Goal: Communication & Community: Answer question/provide support

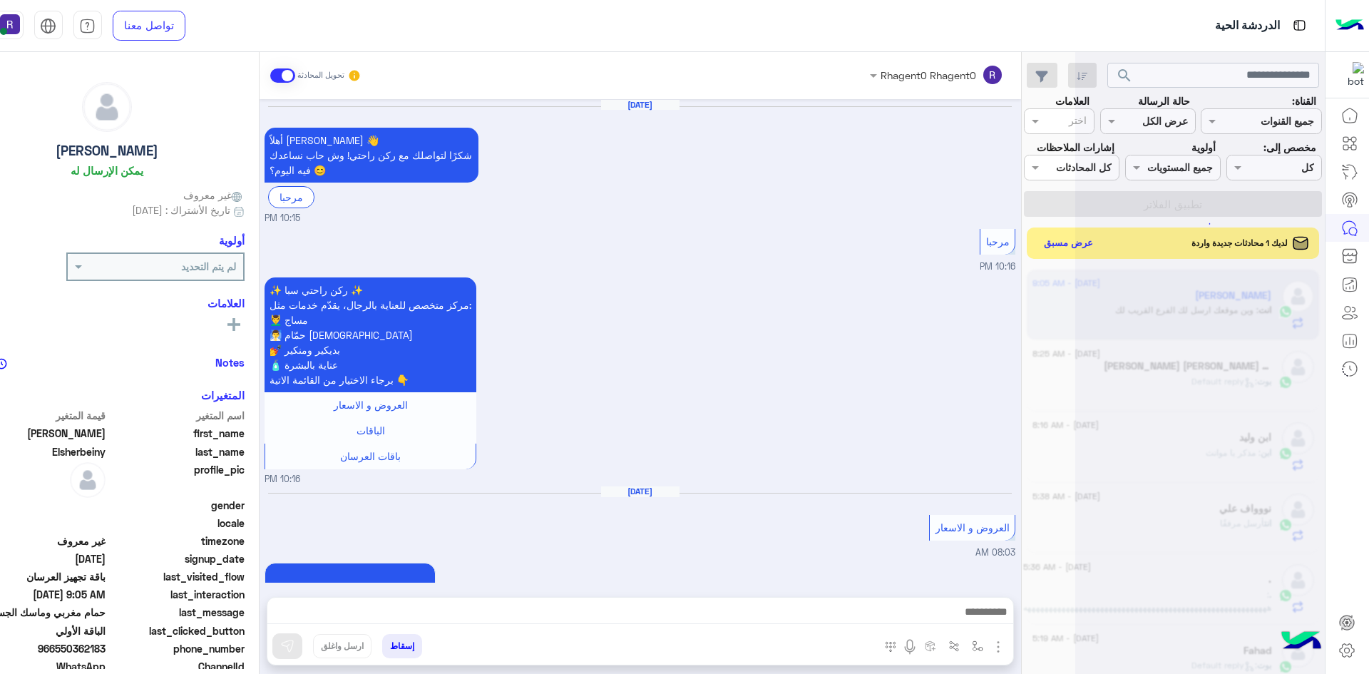
scroll to position [1879, 0]
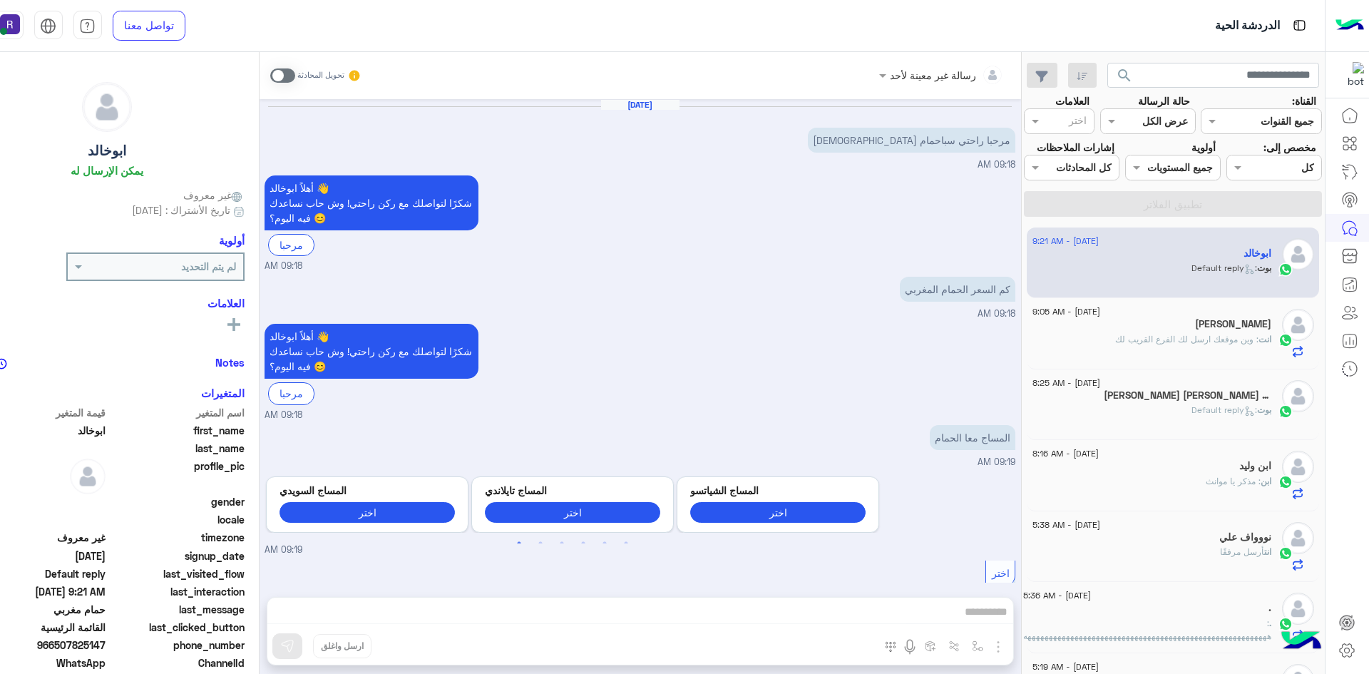
scroll to position [649, 0]
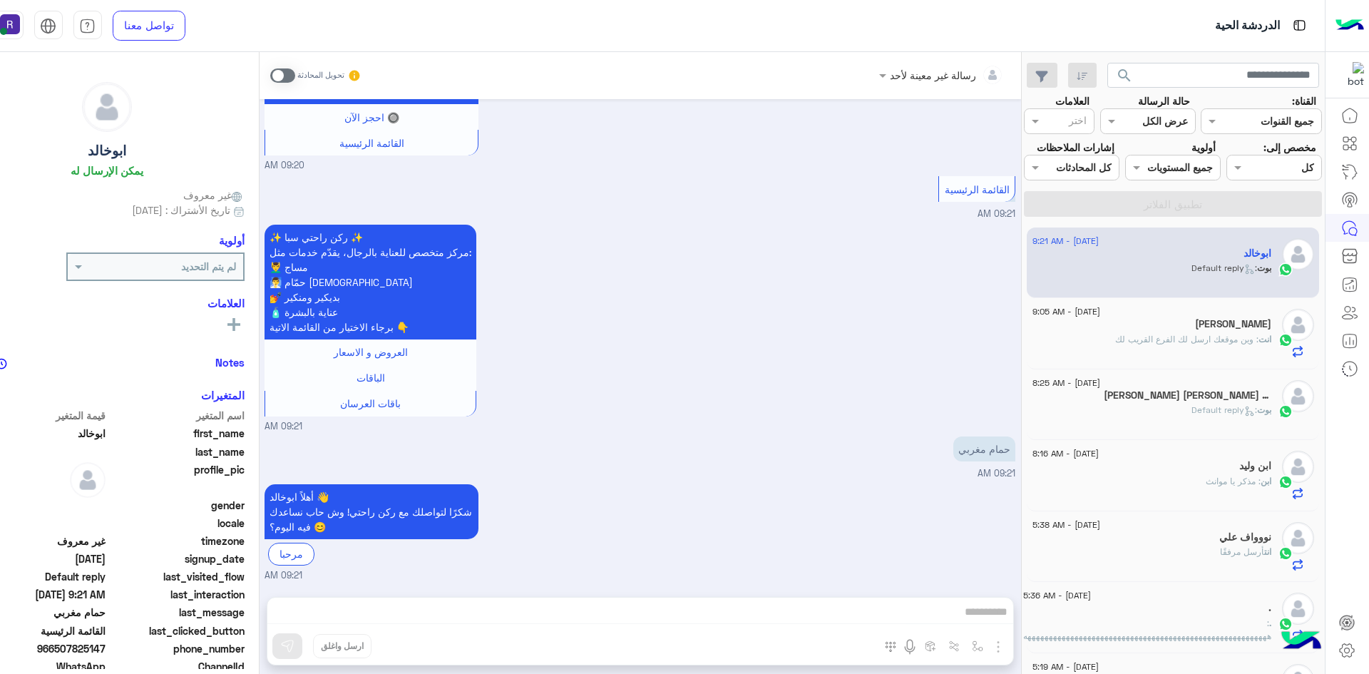
click at [1163, 347] on div "انت : وين موقعك ارسل لك الفرع القريب لك" at bounding box center [1151, 345] width 239 height 25
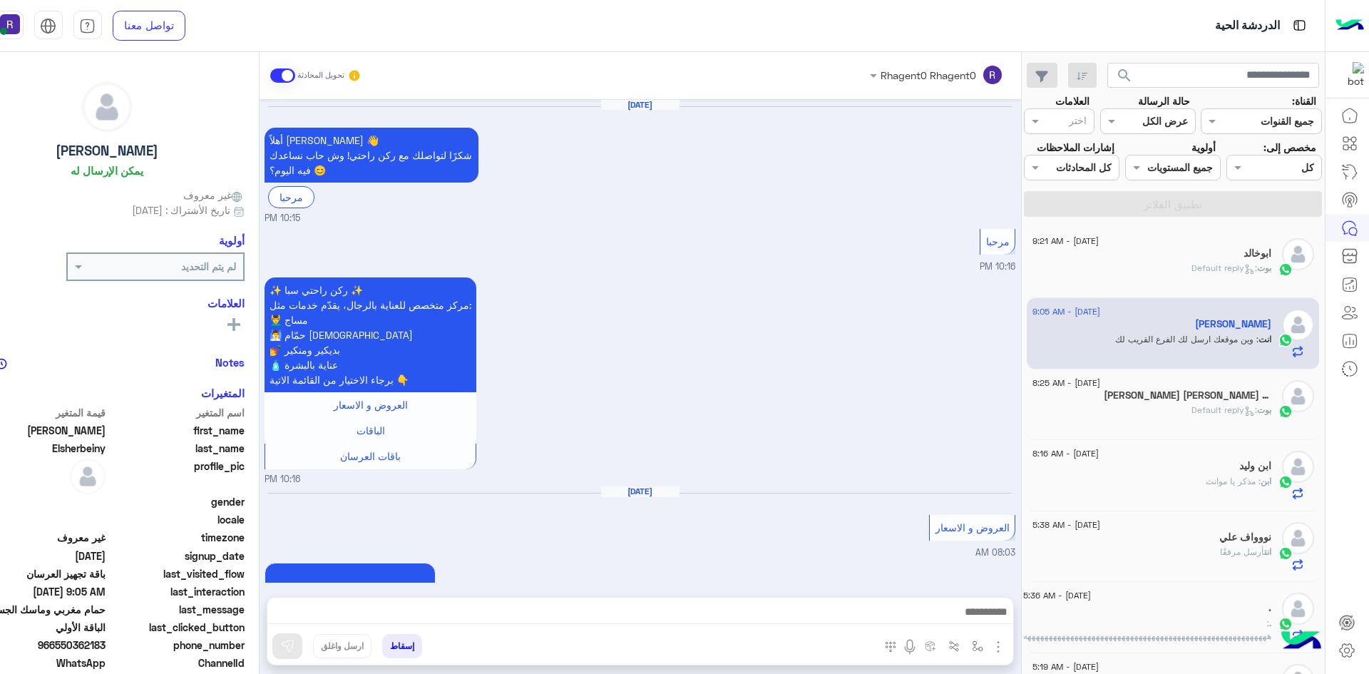
scroll to position [1879, 0]
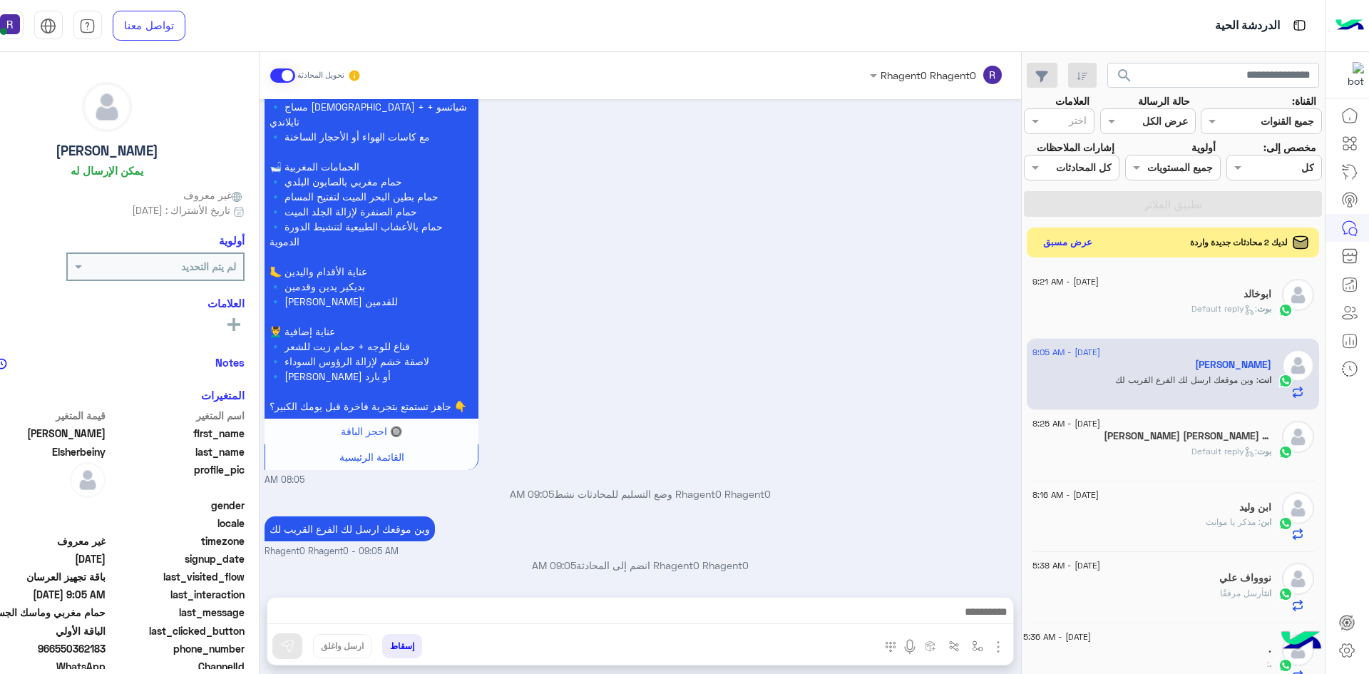
click at [1078, 244] on button "عرض مسبق" at bounding box center [1067, 241] width 60 height 19
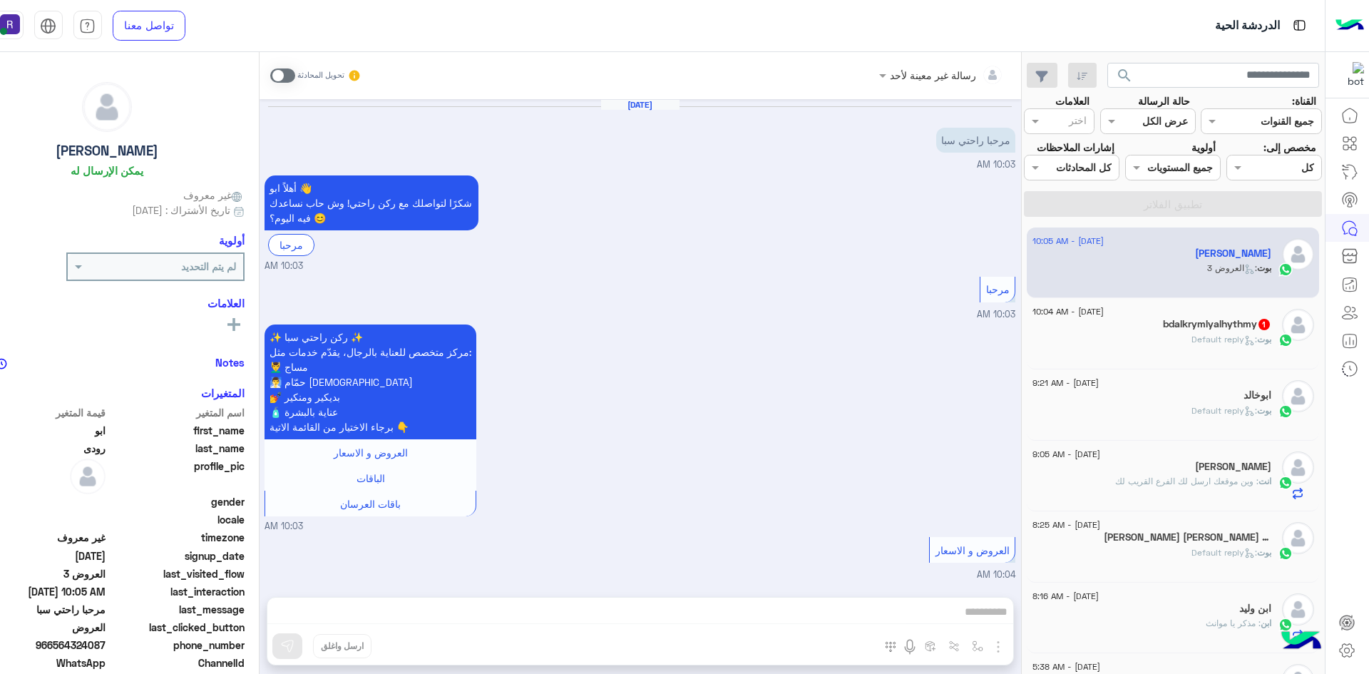
scroll to position [721, 0]
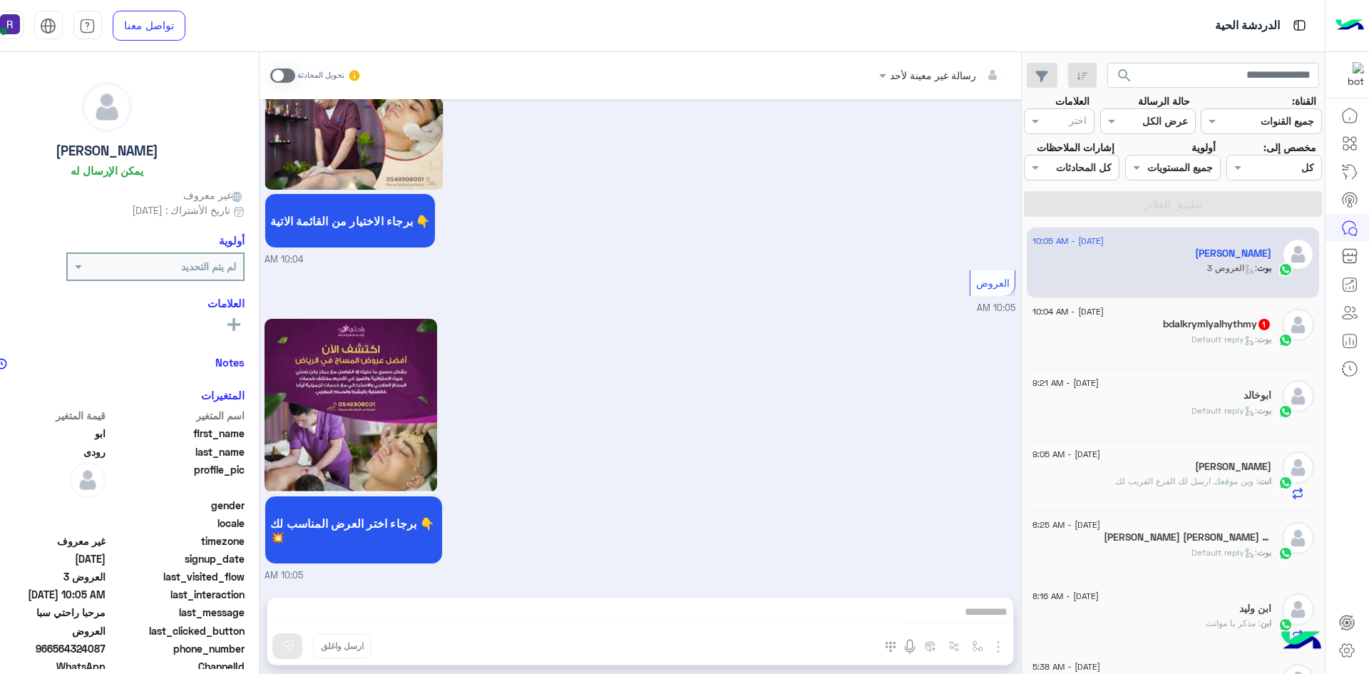
click at [1184, 330] on h5 "bdalkrymlyalhythmy 1" at bounding box center [1217, 324] width 108 height 12
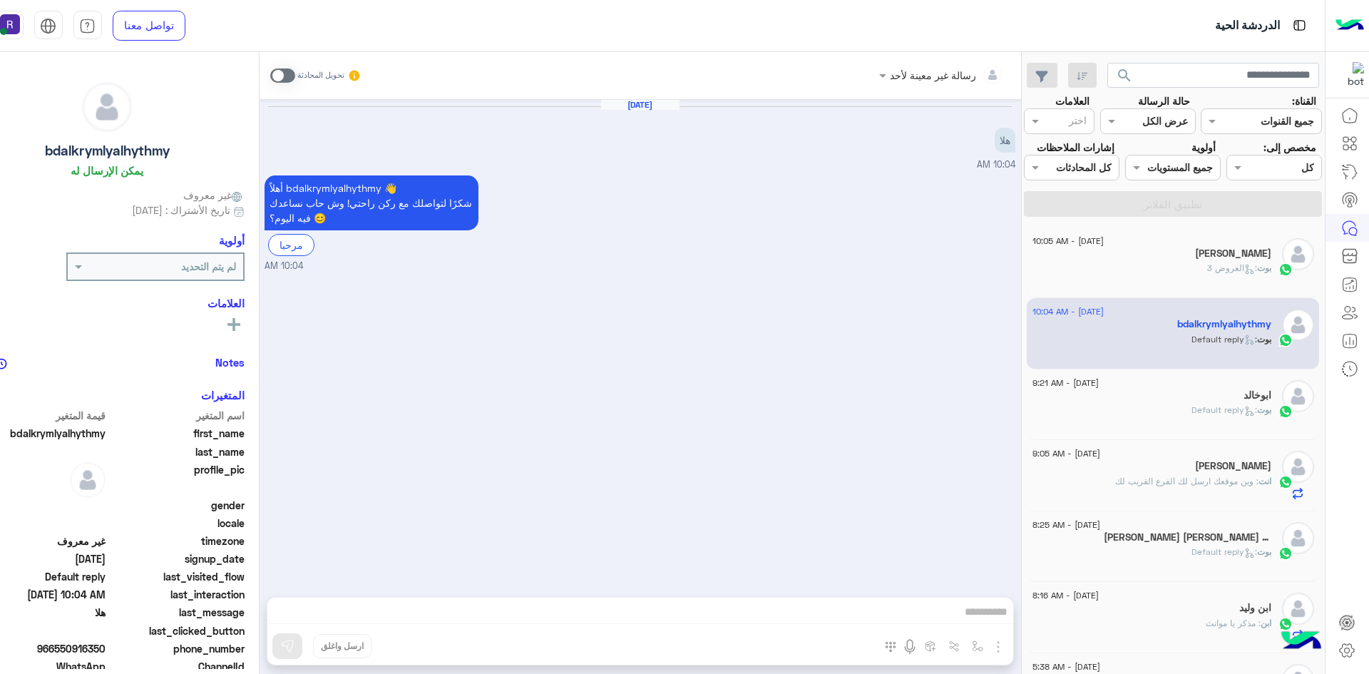
click at [1231, 258] on div "[PERSON_NAME]" at bounding box center [1151, 254] width 239 height 15
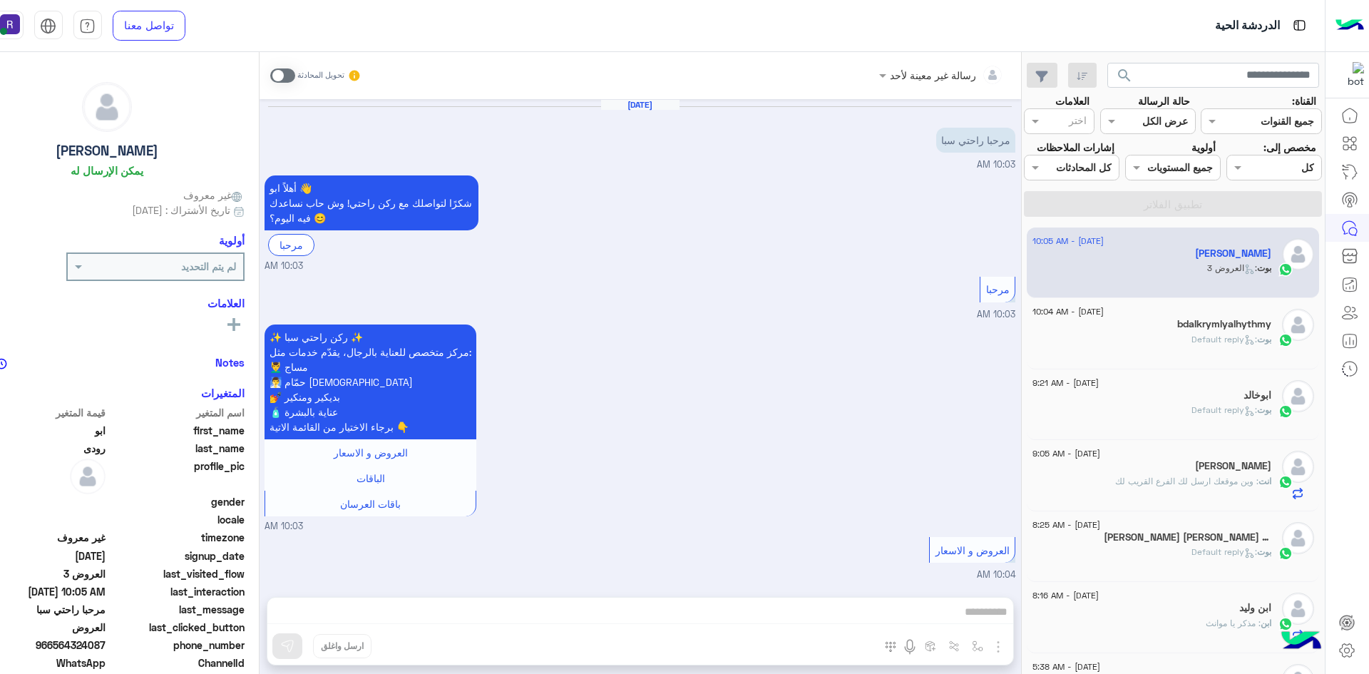
scroll to position [721, 0]
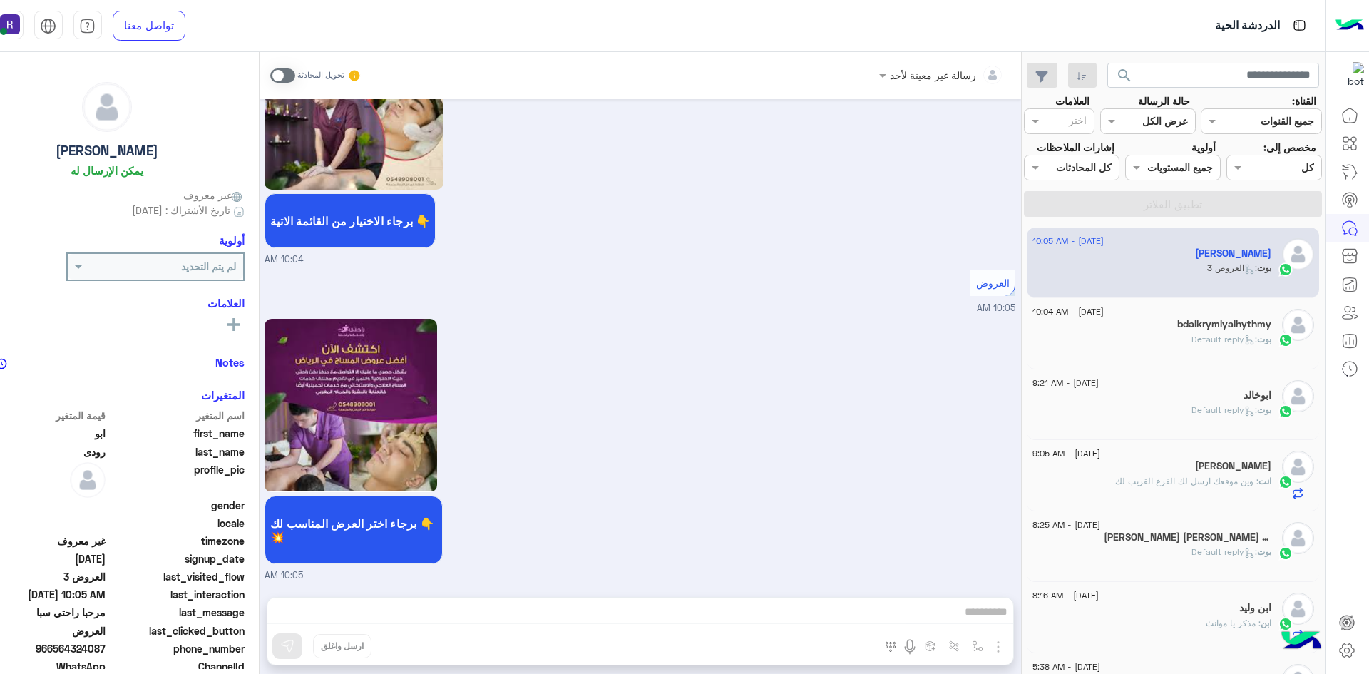
click at [285, 76] on span at bounding box center [282, 75] width 25 height 14
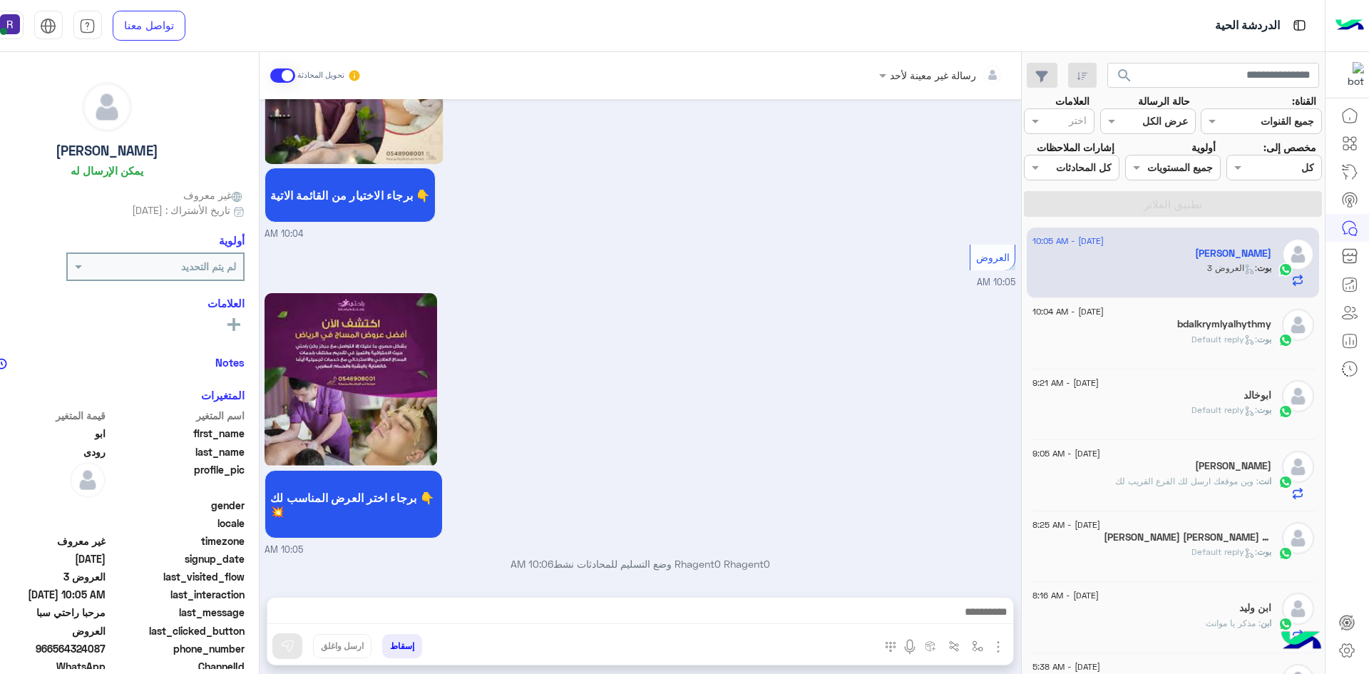
scroll to position [746, 0]
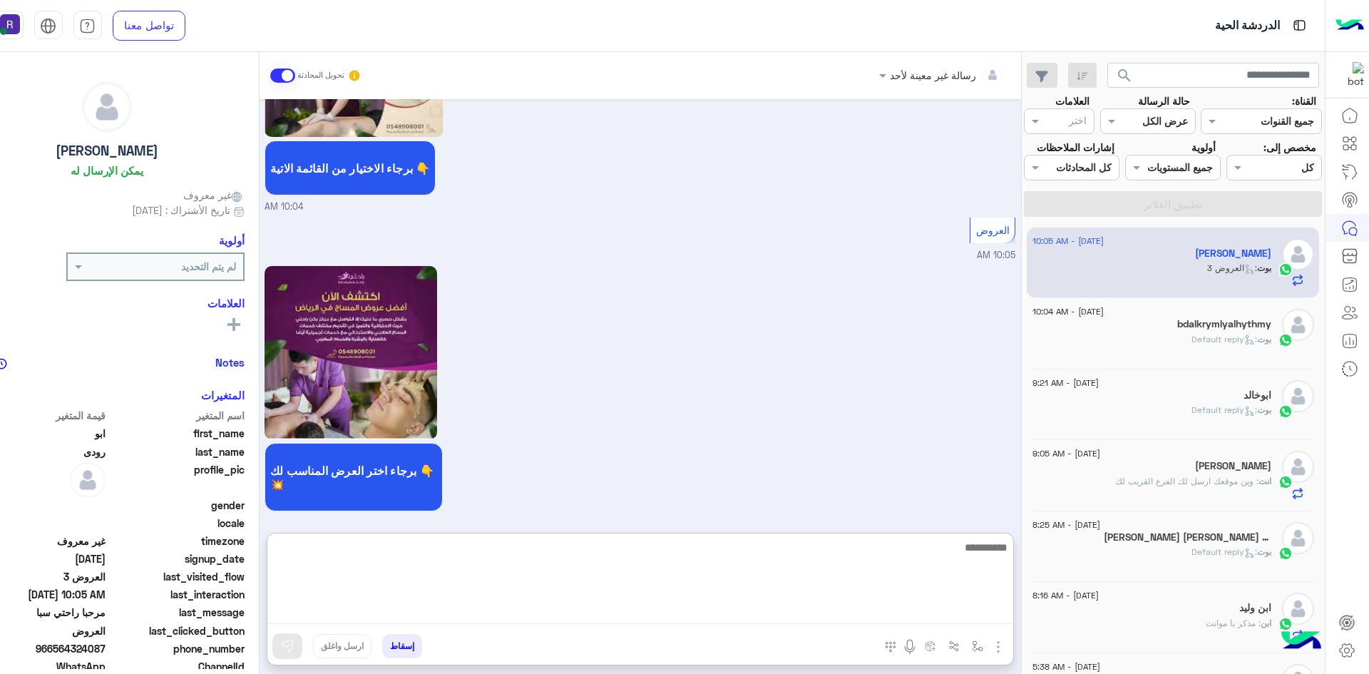
paste textarea "**********"
type textarea "**********"
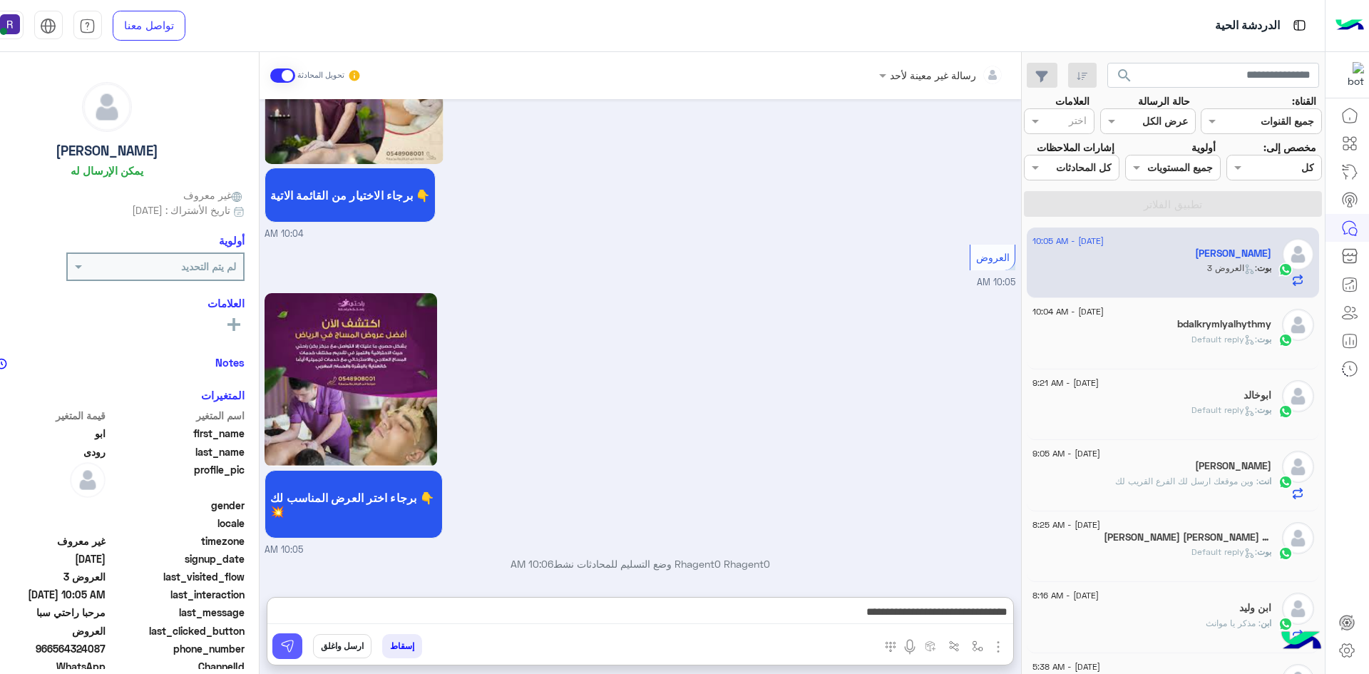
click at [282, 651] on img at bounding box center [287, 646] width 14 height 14
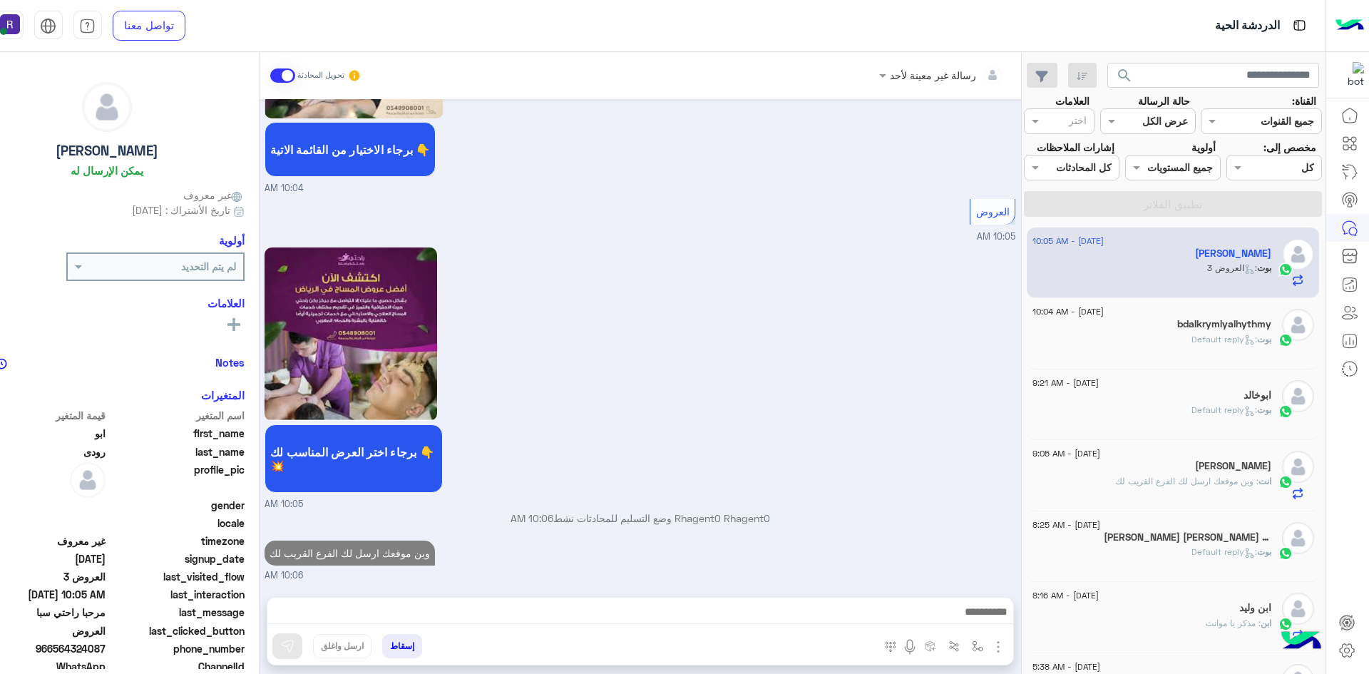
scroll to position [792, 0]
click at [1139, 418] on div "بوت : Default reply" at bounding box center [1151, 415] width 239 height 25
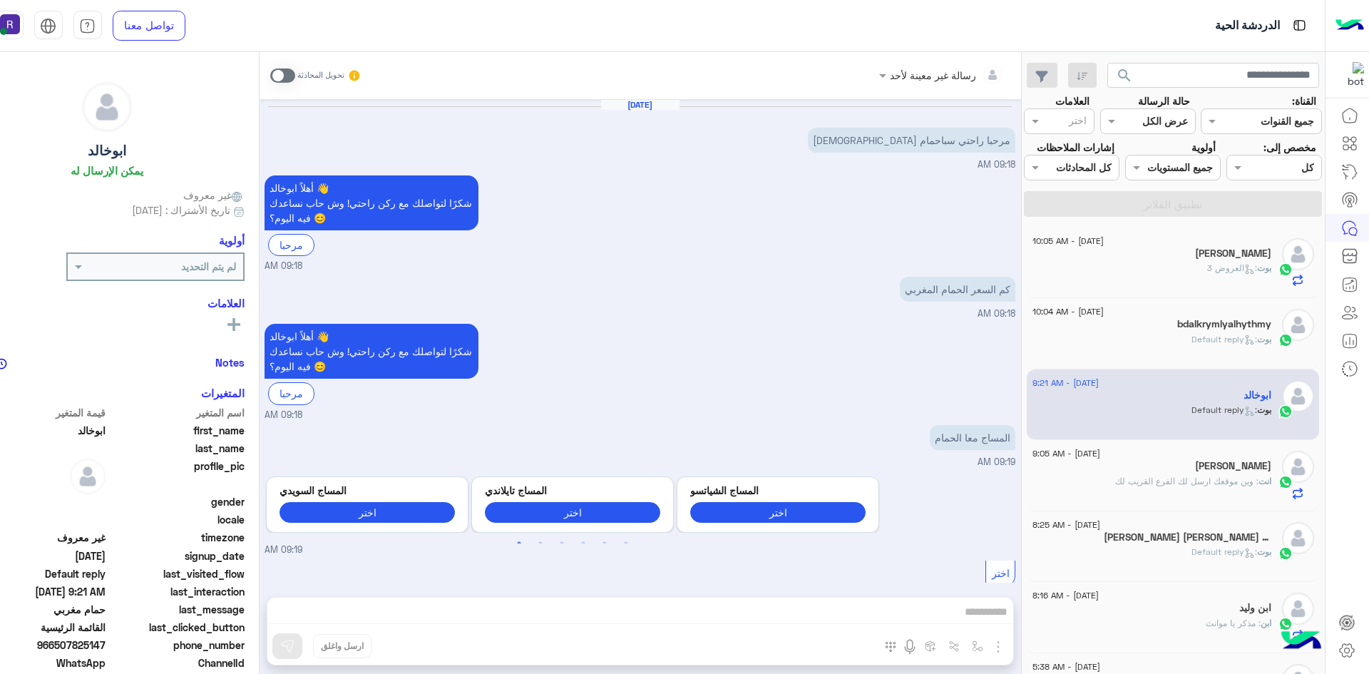
scroll to position [649, 0]
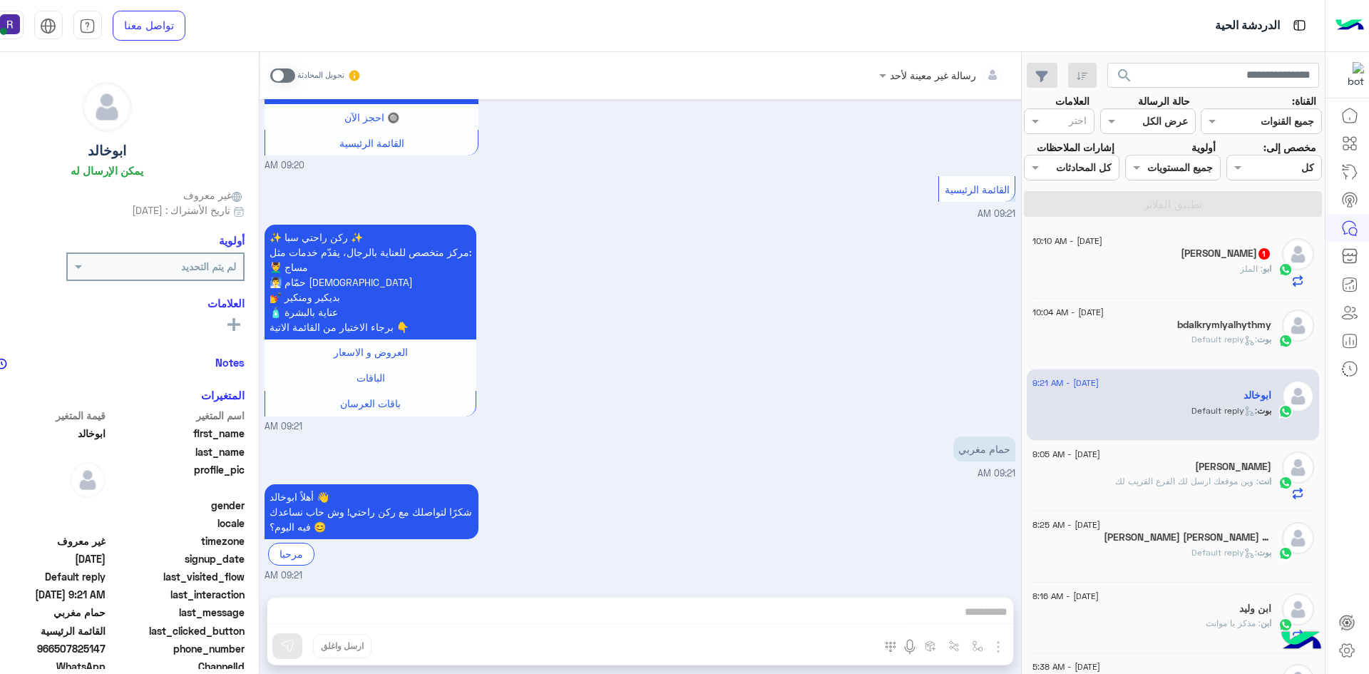
click at [1152, 274] on div "ابو : الملز" at bounding box center [1151, 274] width 239 height 25
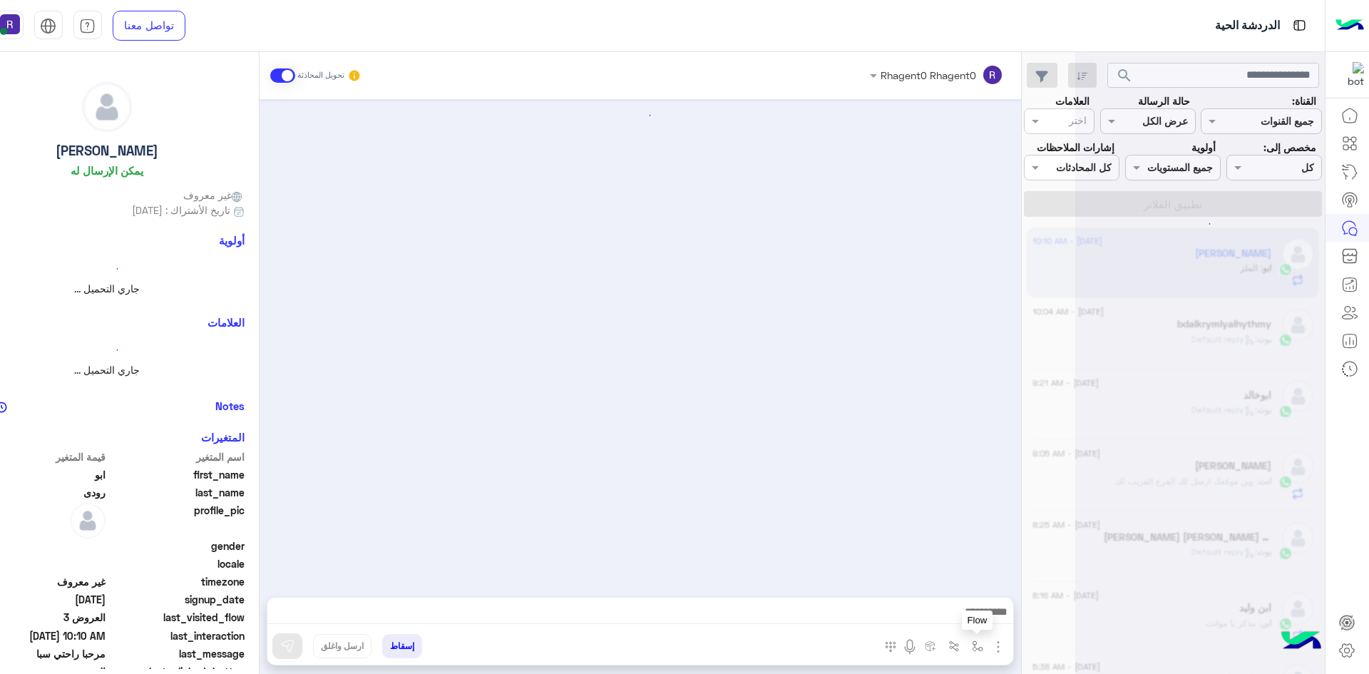
click at [975, 644] on img "button" at bounding box center [976, 645] width 11 height 11
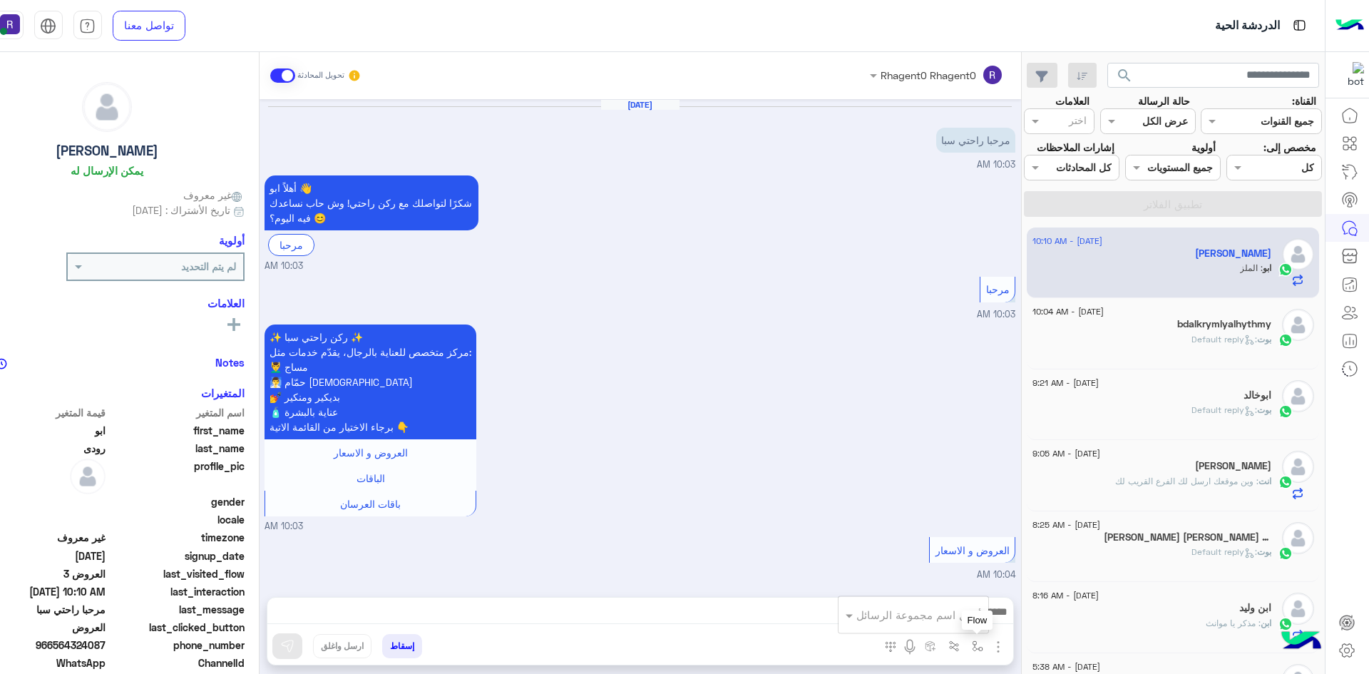
scroll to position [865, 0]
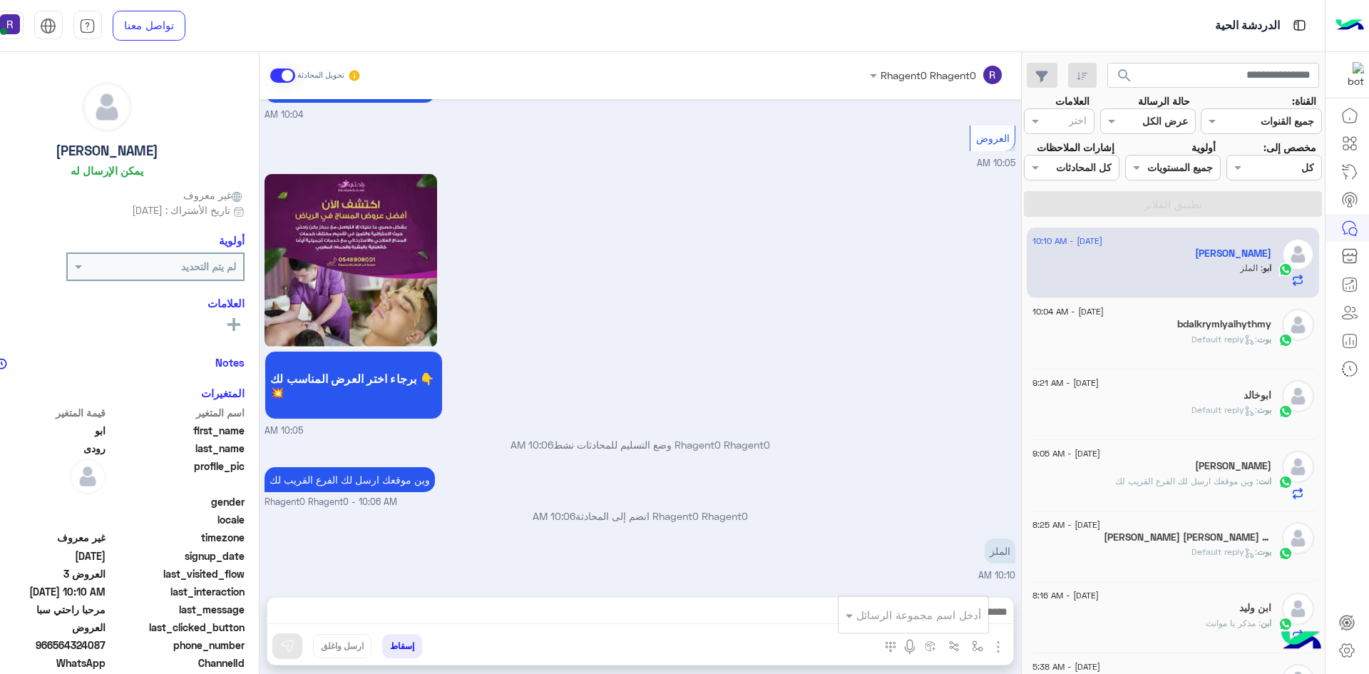
click at [969, 622] on div "أدخل اسم مجموعة الرسائل" at bounding box center [918, 615] width 125 height 16
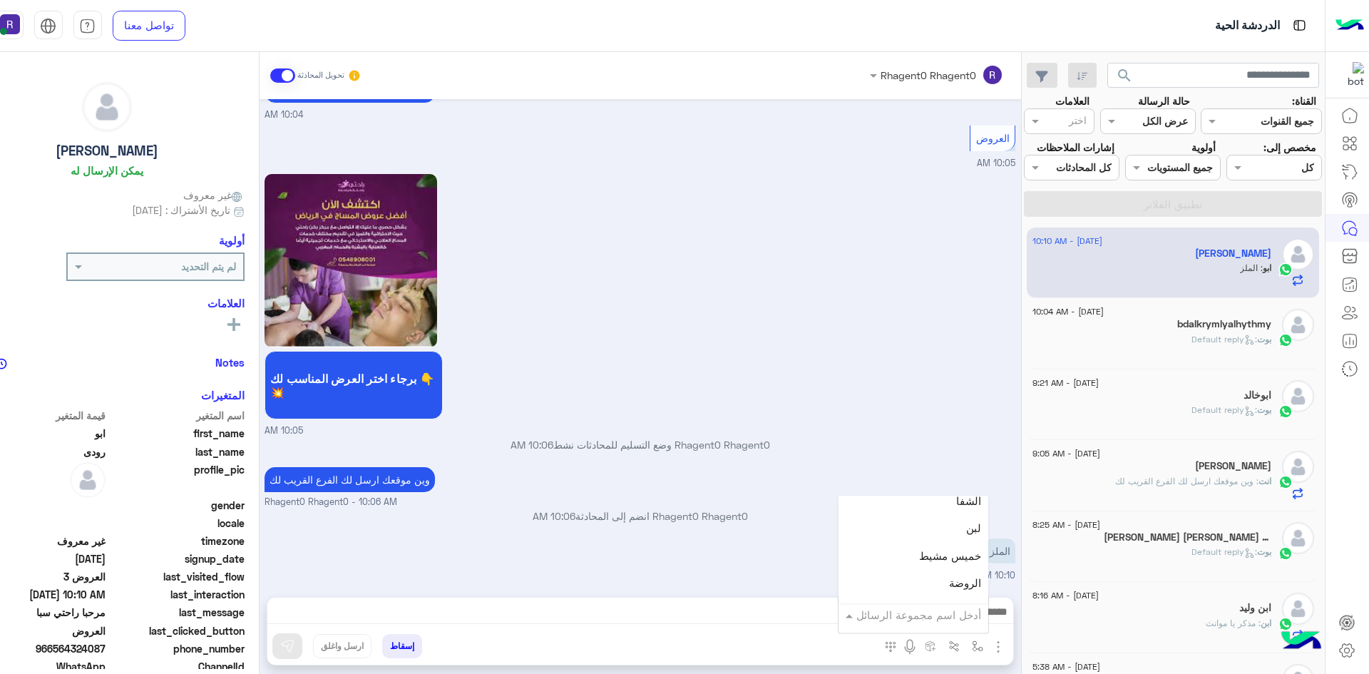
scroll to position [998, 0]
click at [964, 530] on div "لبن" at bounding box center [913, 527] width 150 height 28
type textarea "***"
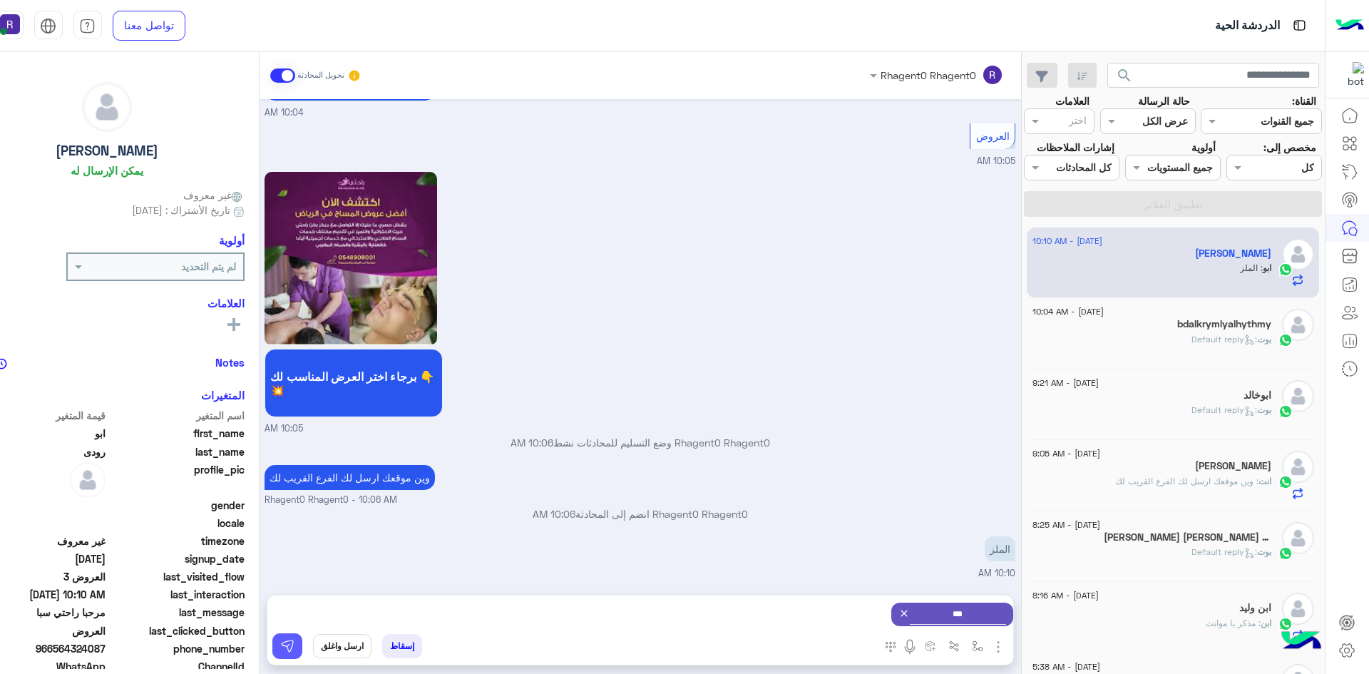
click at [287, 651] on img at bounding box center [287, 646] width 14 height 14
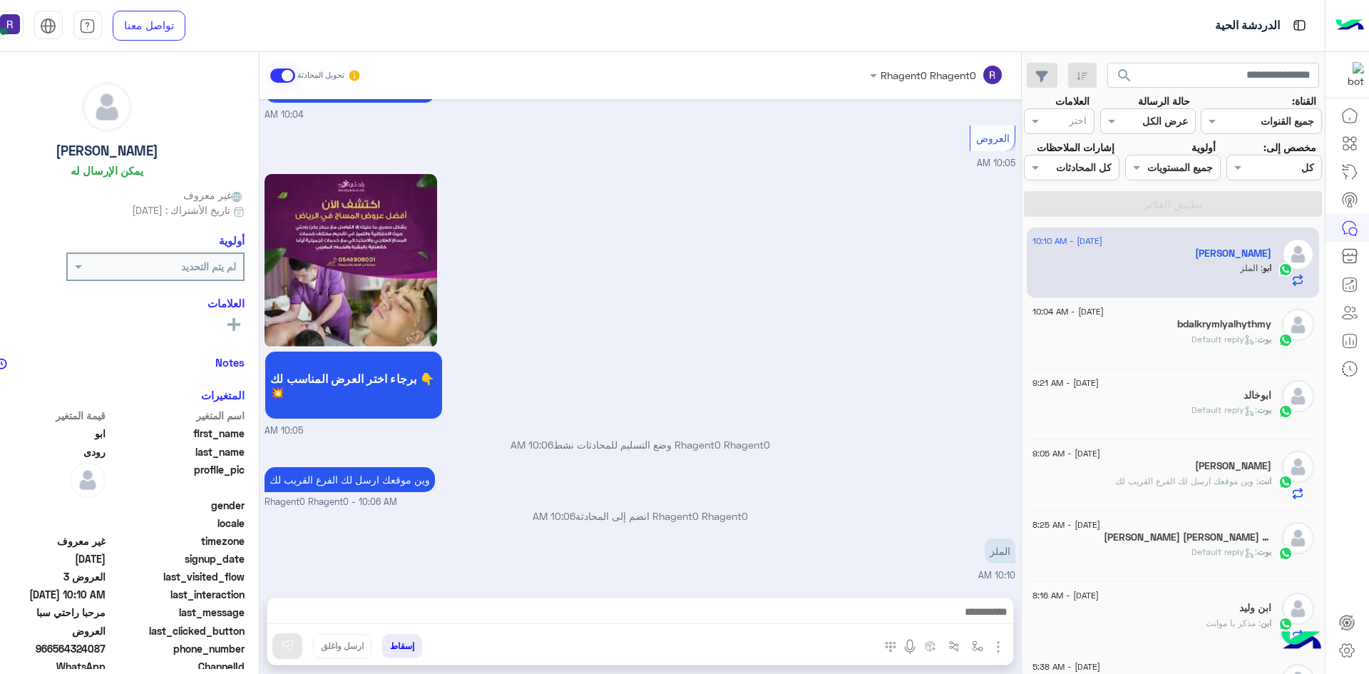
scroll to position [865, 0]
click at [977, 645] on img "button" at bounding box center [976, 645] width 11 height 11
click at [968, 615] on input "text" at bounding box center [933, 615] width 96 height 16
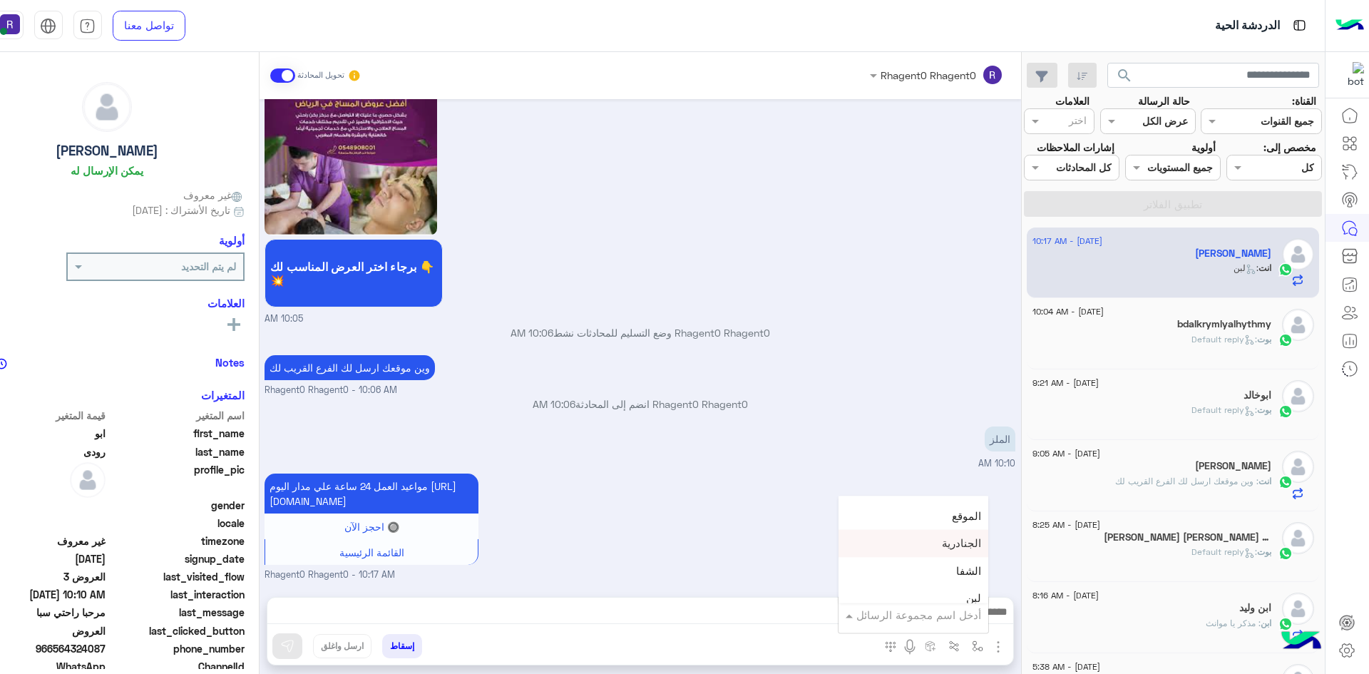
scroll to position [998, 0]
click at [953, 550] on span "خميس مشيط" at bounding box center [950, 553] width 62 height 13
type textarea "*********"
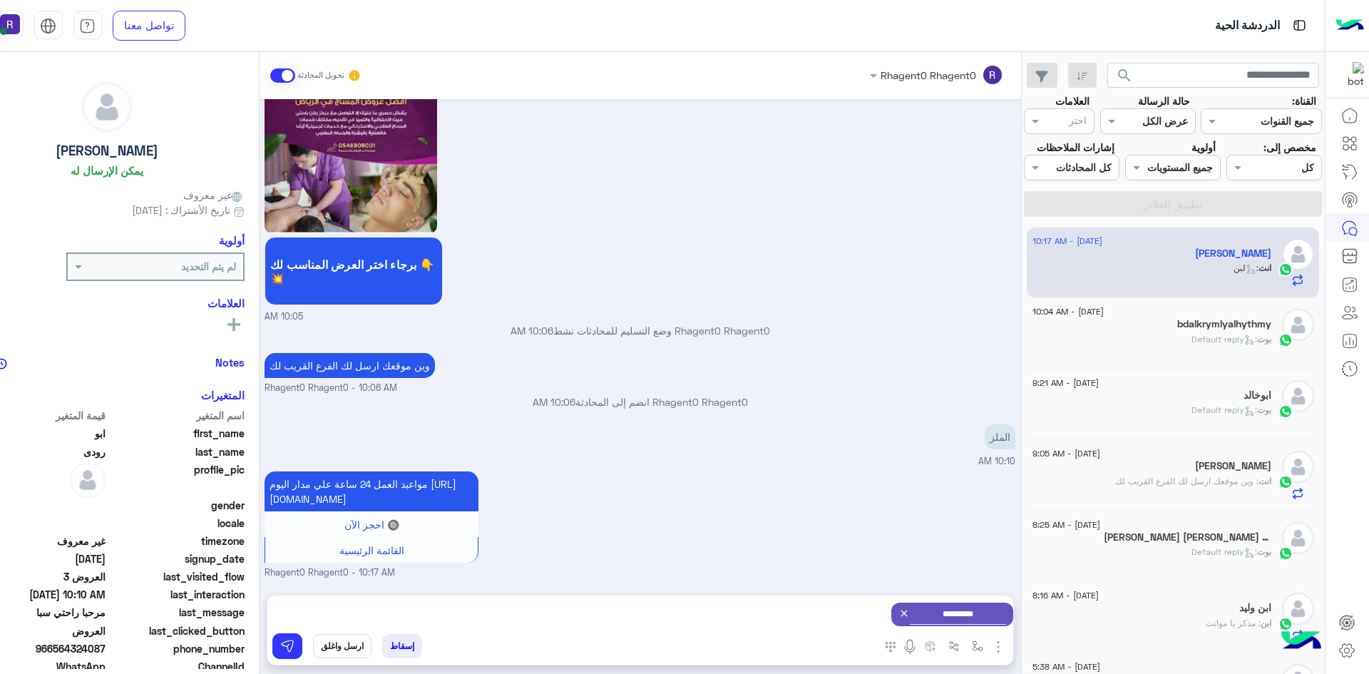
click at [898, 613] on icon at bounding box center [903, 612] width 11 height 11
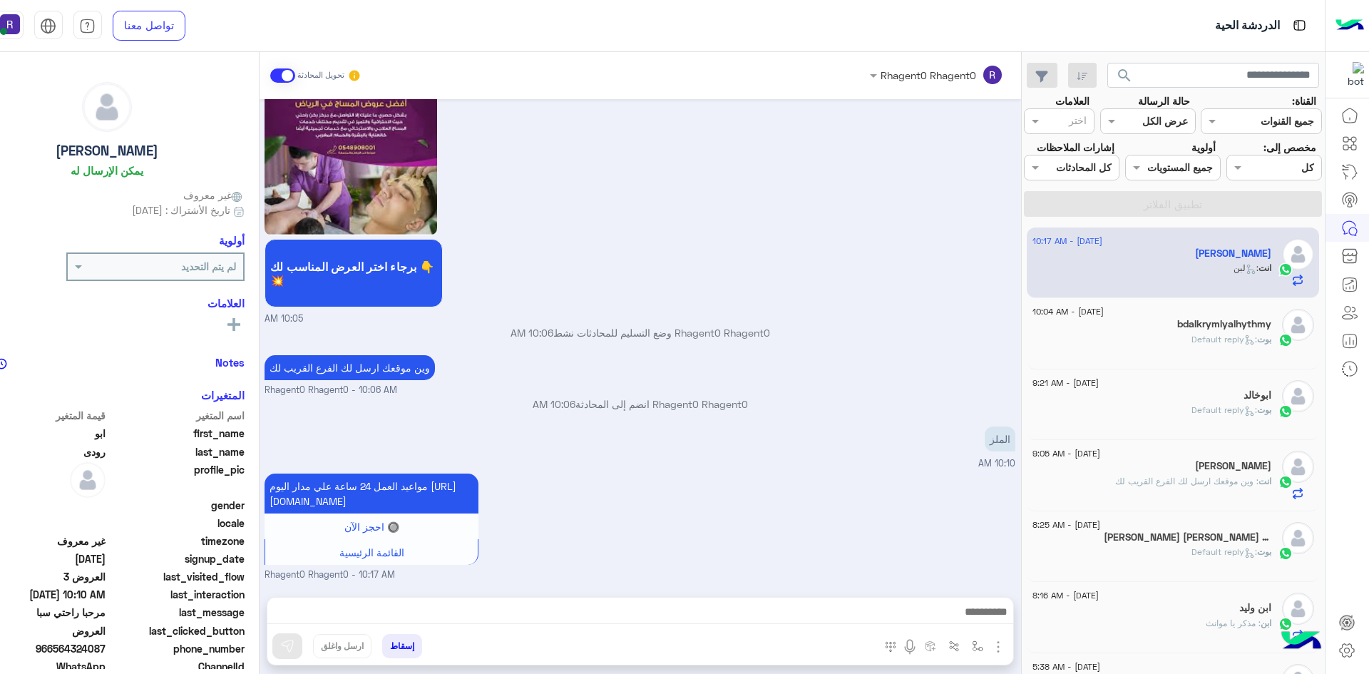
scroll to position [992, 0]
click at [973, 645] on img "button" at bounding box center [976, 645] width 11 height 11
click at [969, 617] on input "text" at bounding box center [933, 615] width 96 height 16
click at [949, 547] on span "الجنادرية" at bounding box center [961, 543] width 39 height 13
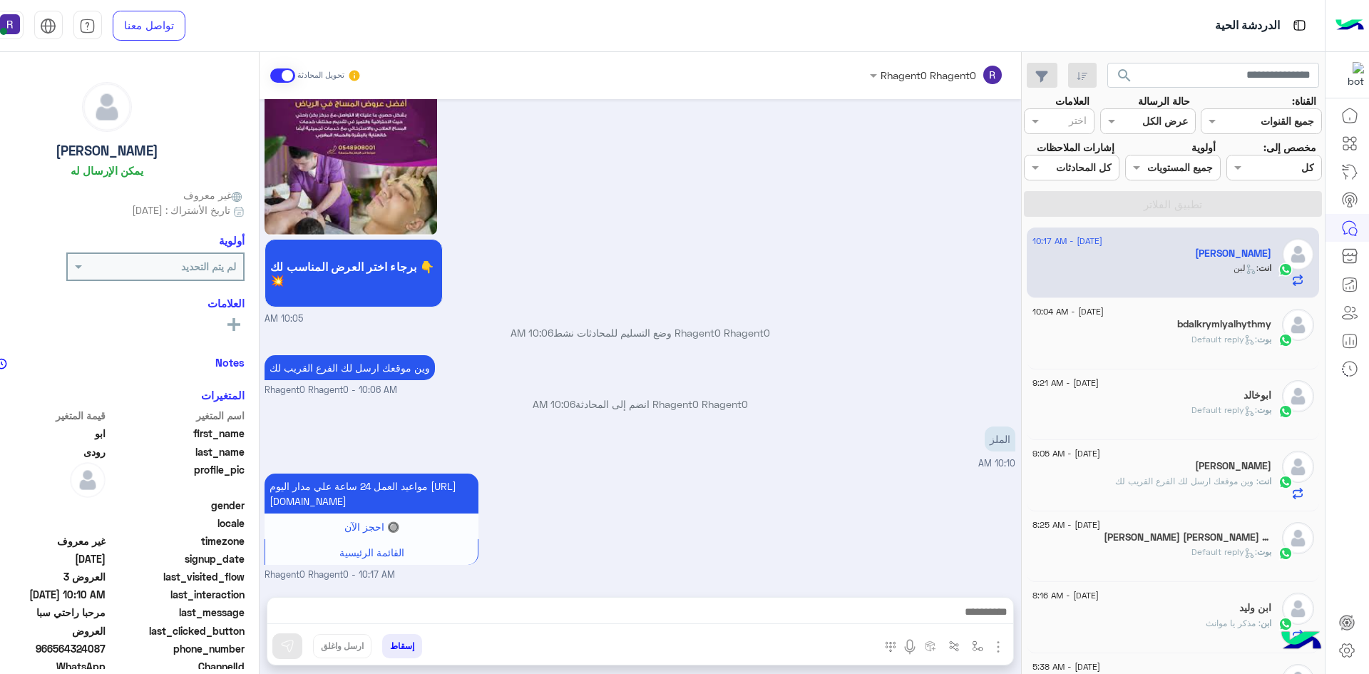
type textarea "*********"
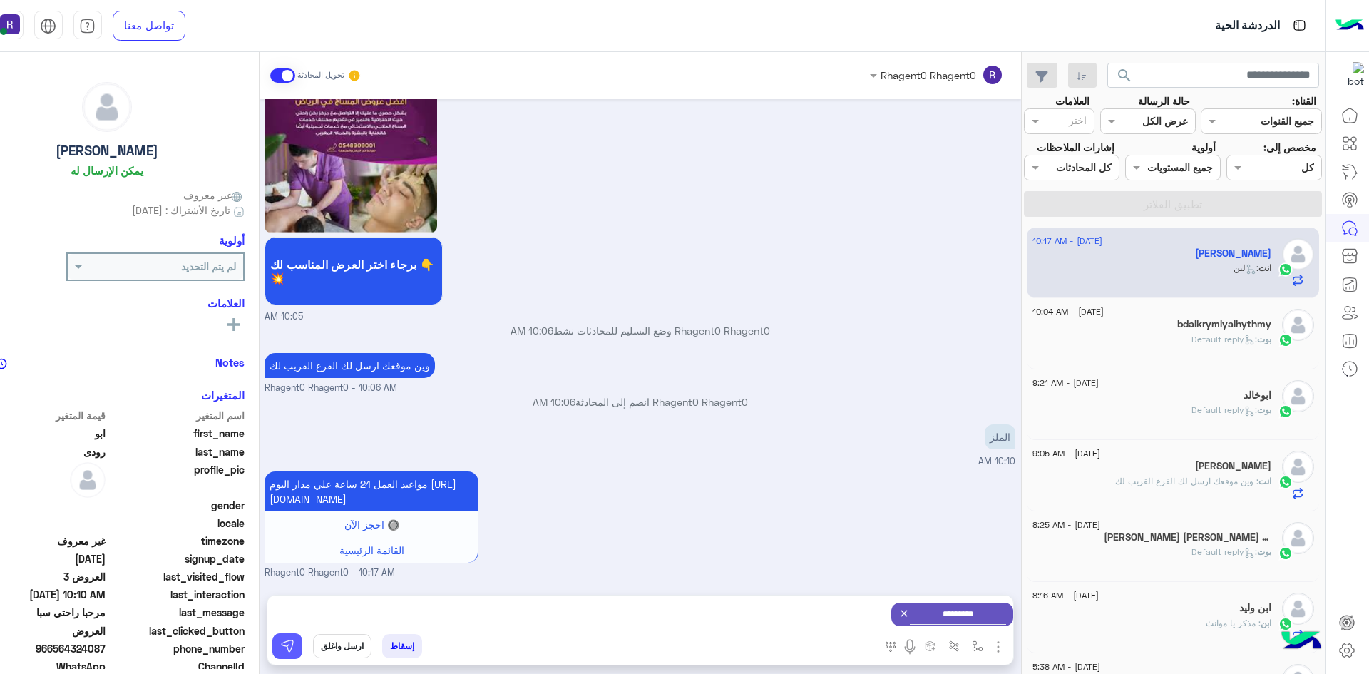
click at [290, 649] on img at bounding box center [287, 646] width 14 height 14
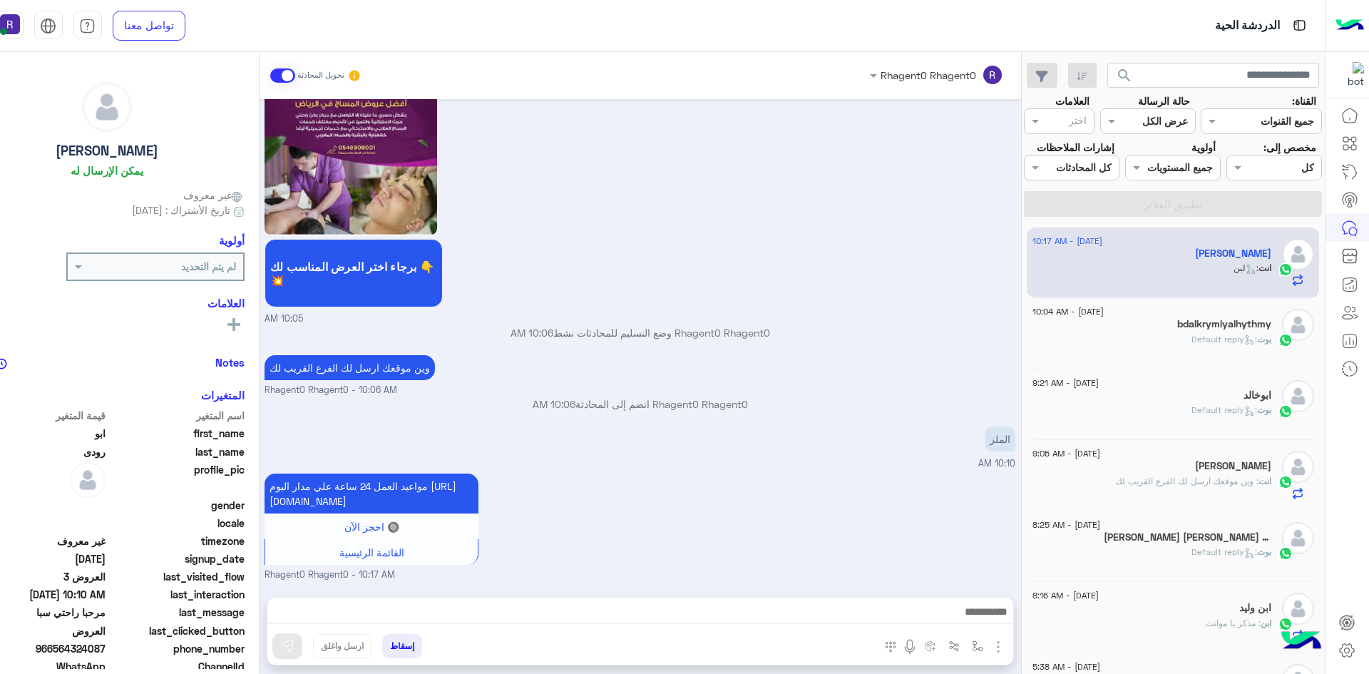
scroll to position [992, 0]
click at [1253, 477] on span ": وين موقعك ارسل لك الفرع القريب لك" at bounding box center [1186, 480] width 143 height 11
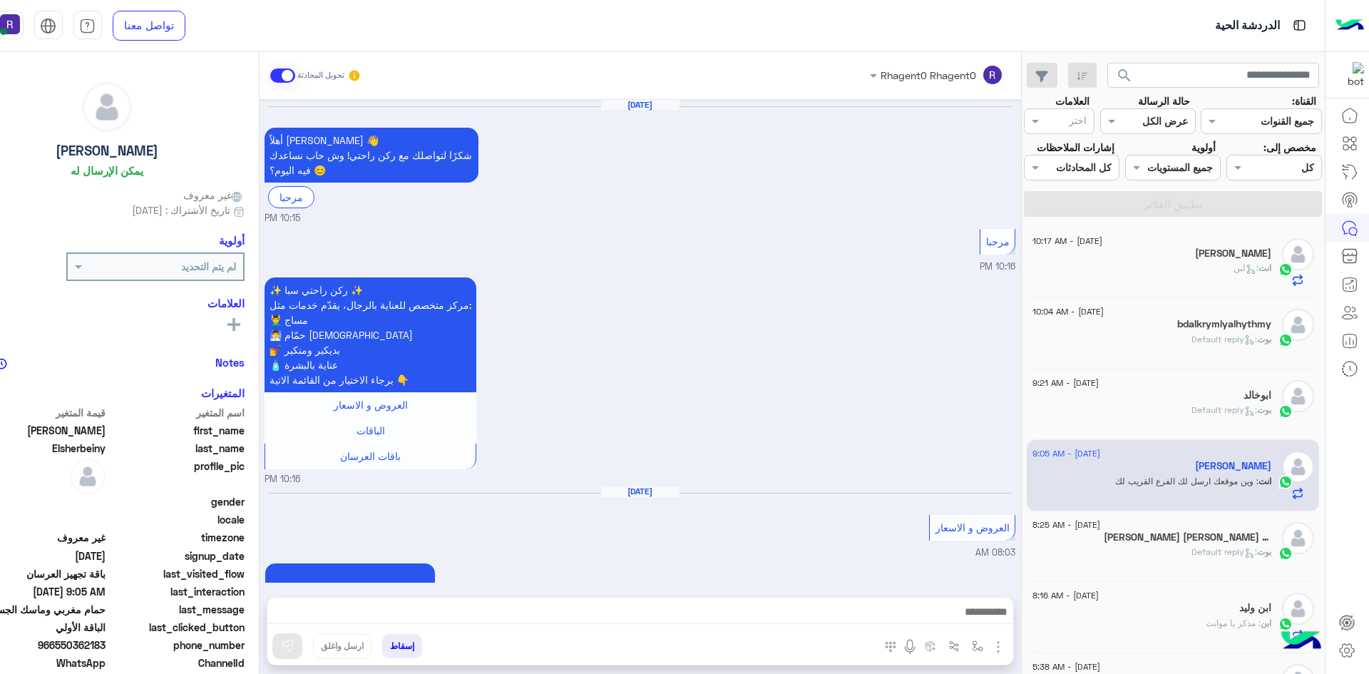
scroll to position [1879, 0]
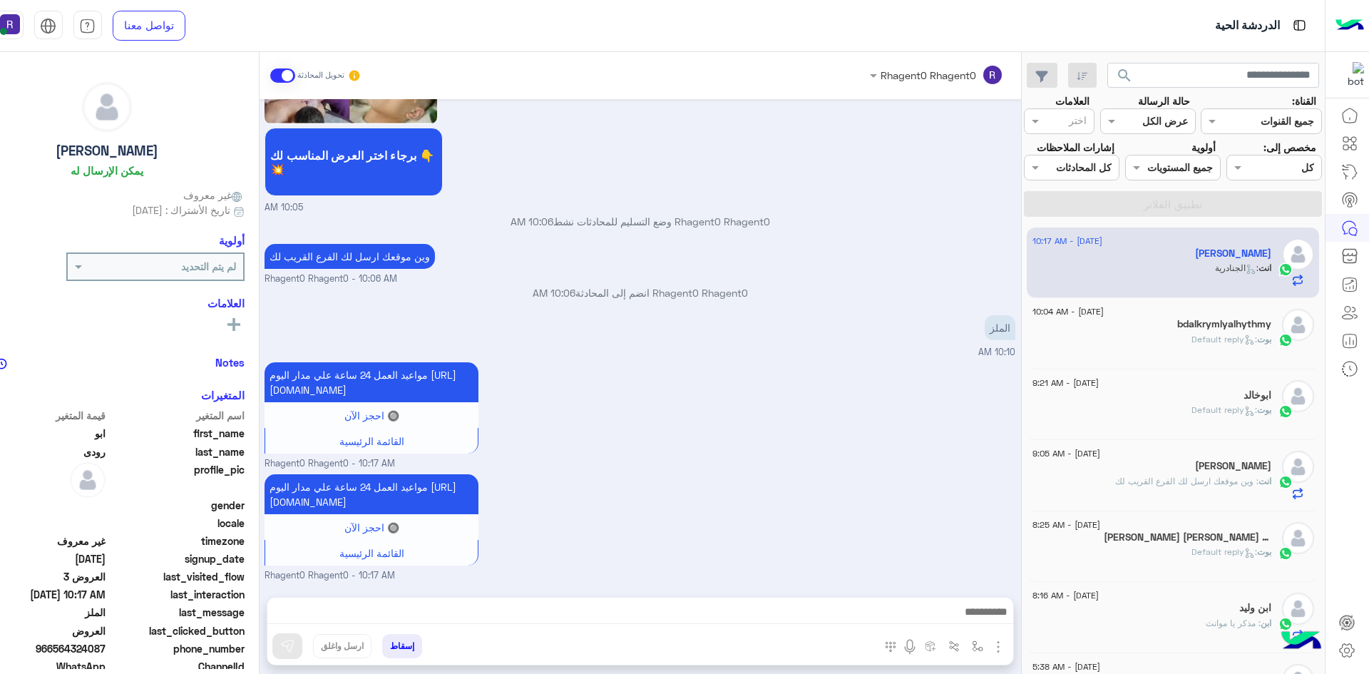
click at [1175, 329] on div "bdalkrymlyalhythmy" at bounding box center [1151, 325] width 239 height 15
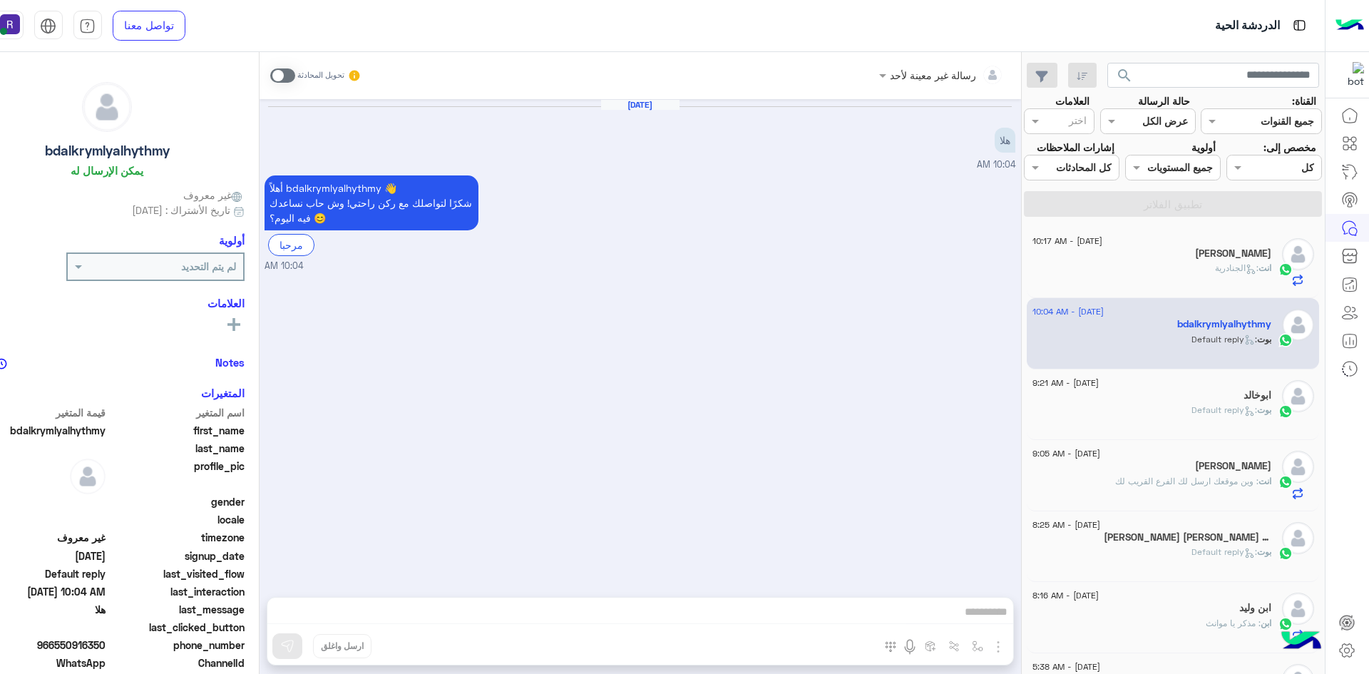
click at [1177, 277] on div "انت : الجنادرية" at bounding box center [1151, 274] width 239 height 25
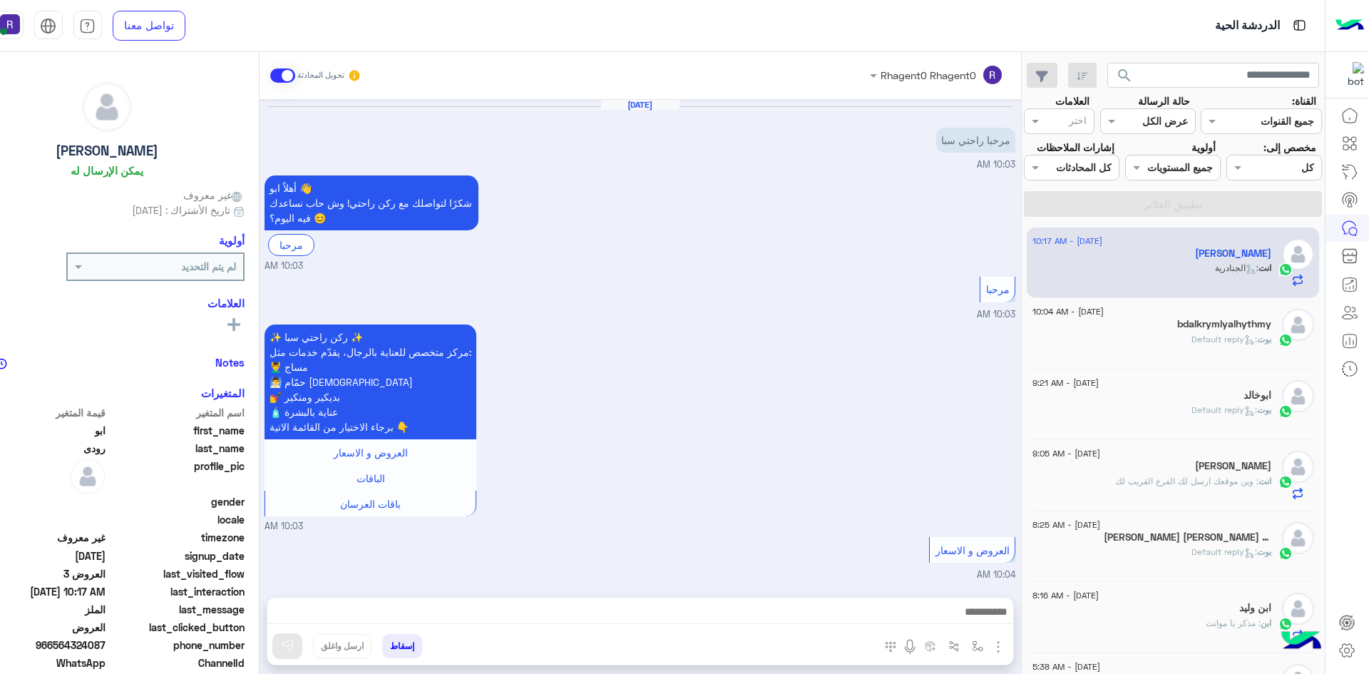
scroll to position [1118, 0]
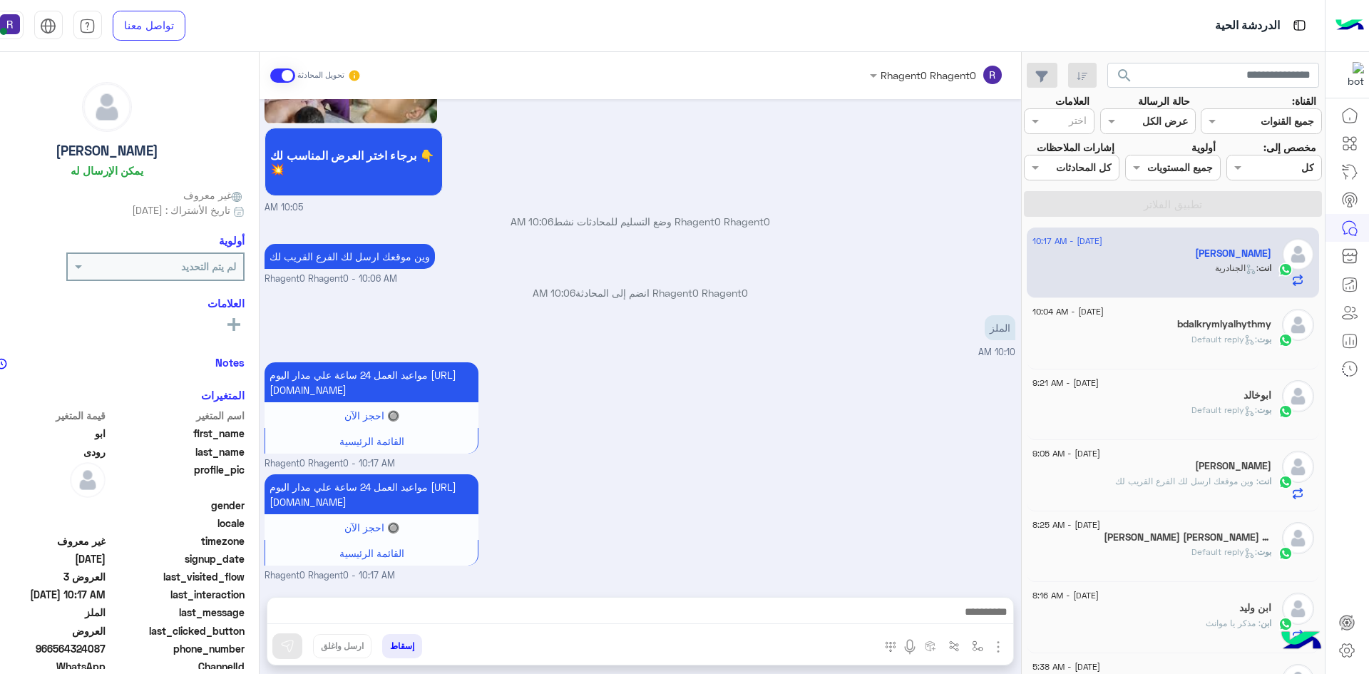
click at [1213, 325] on h5 "bdalkrymlyalhythmy" at bounding box center [1224, 324] width 94 height 12
